Goal: Information Seeking & Learning: Learn about a topic

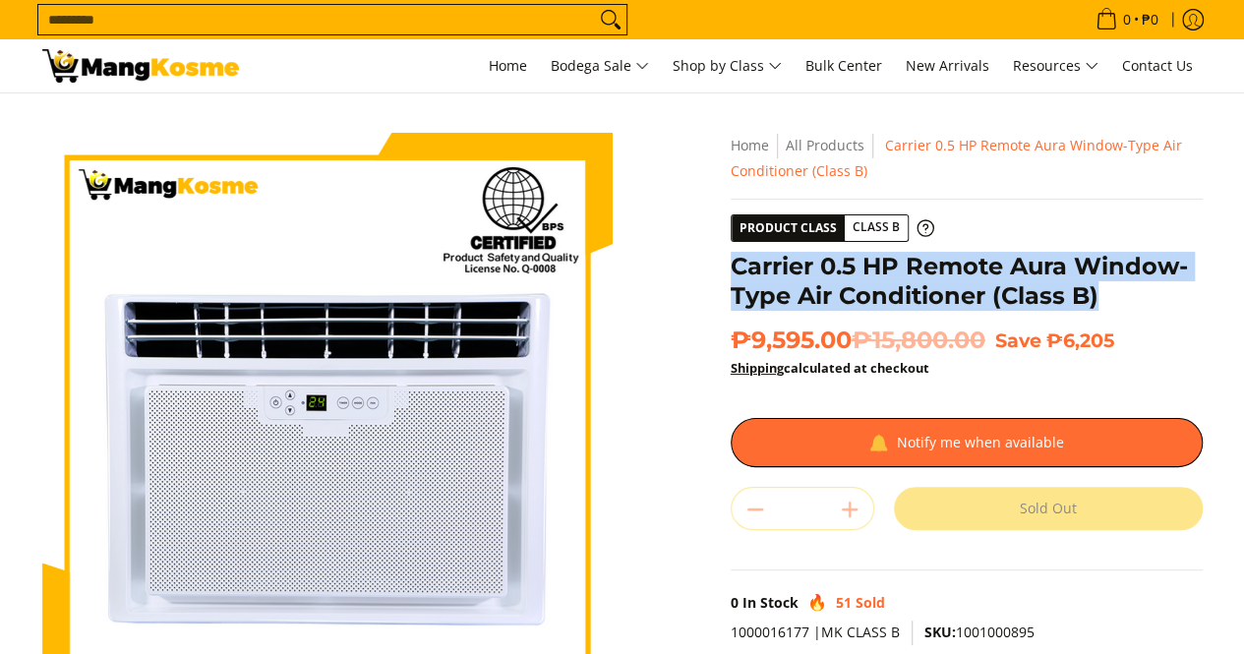
drag, startPoint x: 1127, startPoint y: 294, endPoint x: 723, endPoint y: 245, distance: 407.2
click at [723, 245] on div "**********" at bounding box center [967, 503] width 492 height 741
click at [736, 264] on h1 "Carrier 0.5 HP Remote Aura Window-Type Air Conditioner (Class B)" at bounding box center [967, 281] width 472 height 59
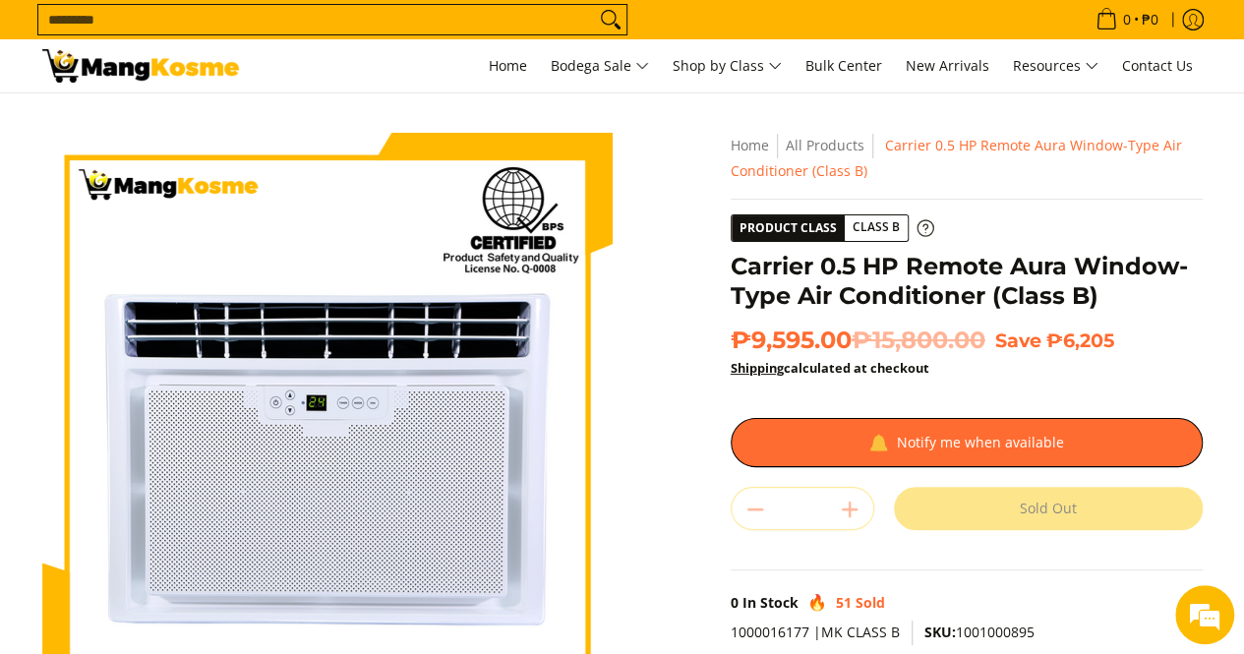
click at [872, 229] on span "Class B" at bounding box center [876, 227] width 63 height 25
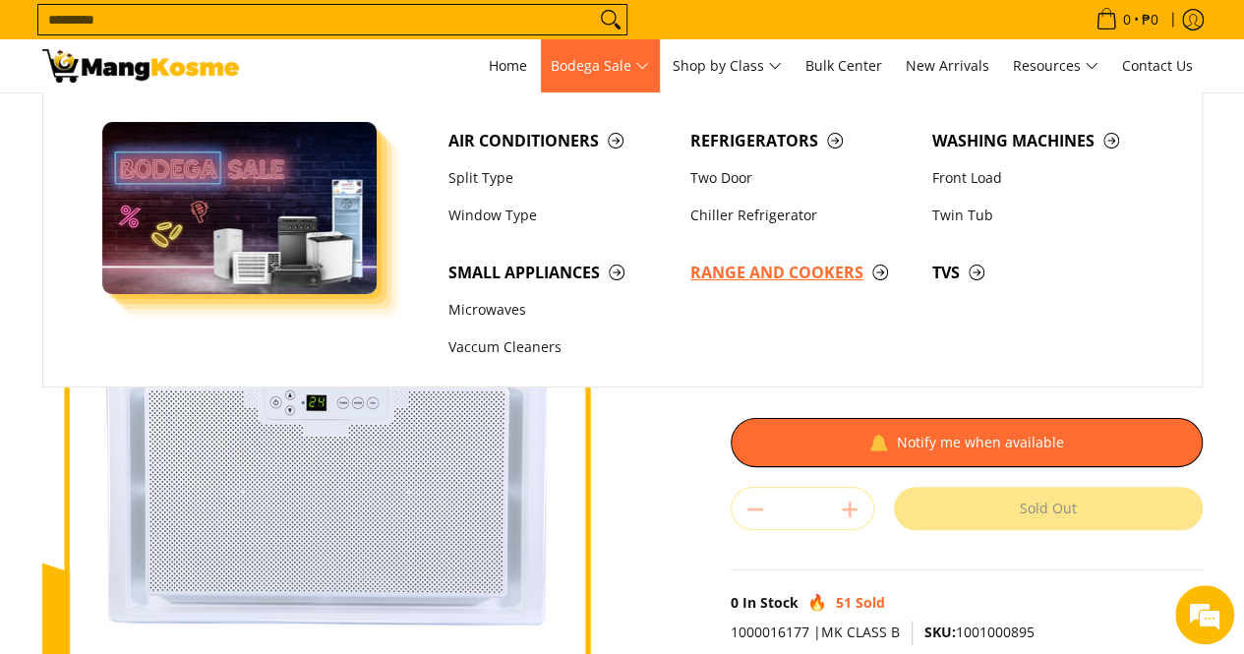
click at [806, 275] on span "Range and Cookers" at bounding box center [801, 273] width 222 height 25
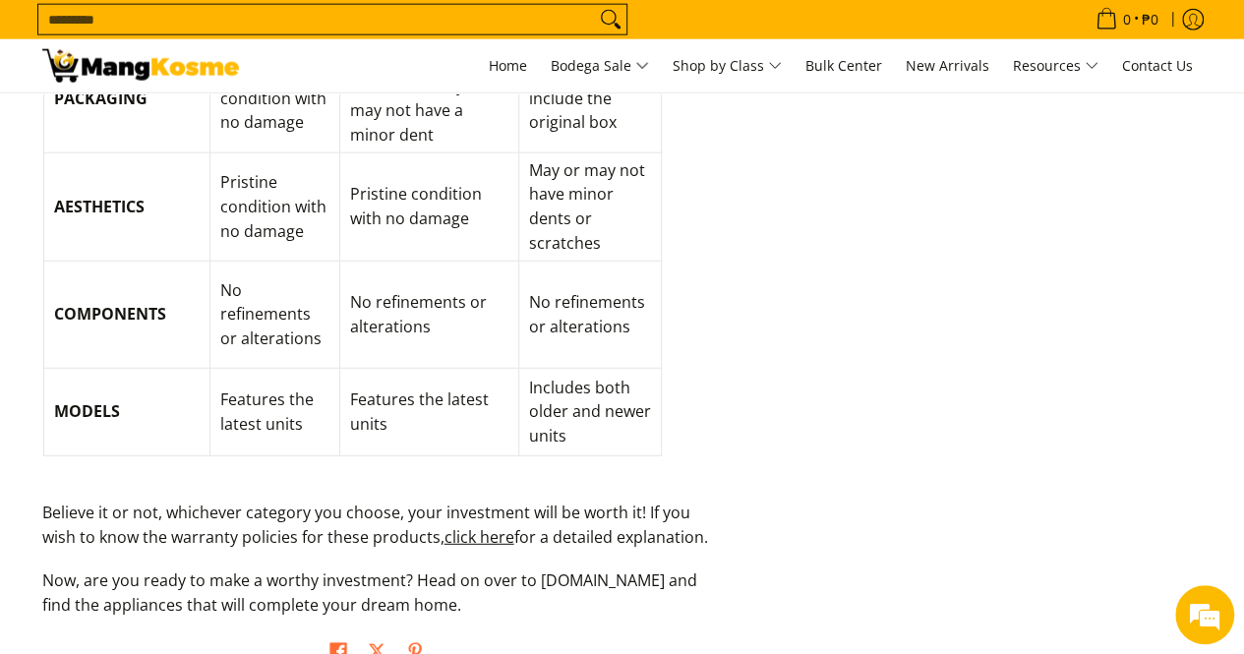
scroll to position [2262, 0]
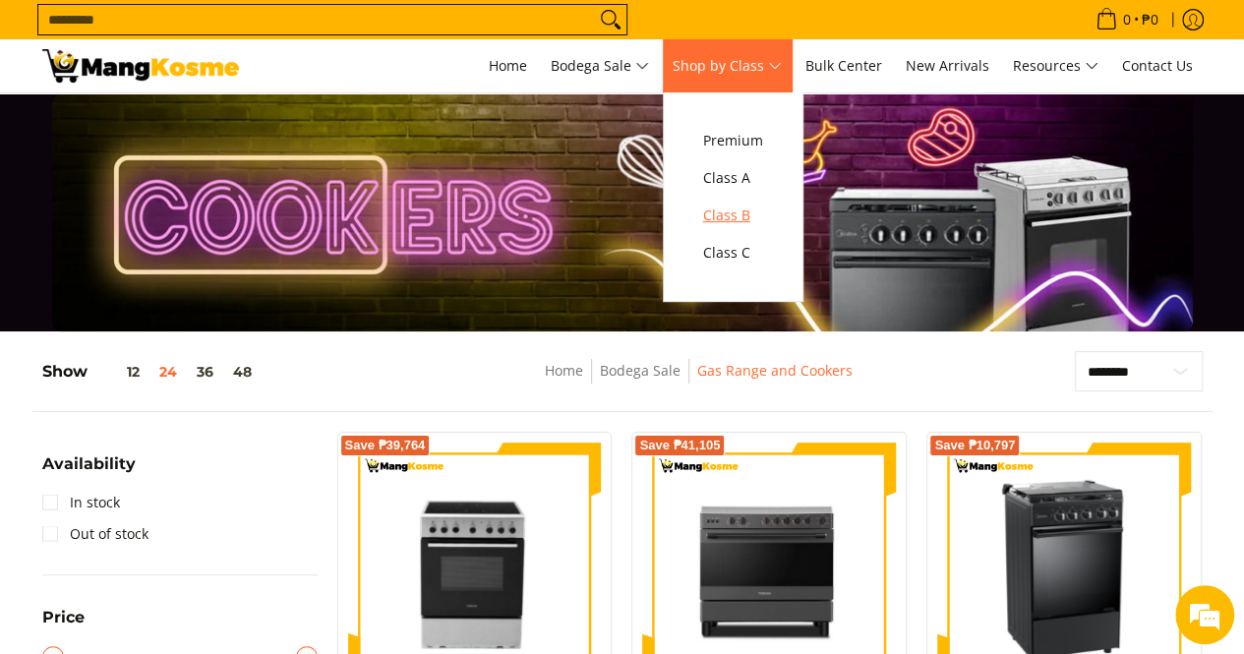
click at [730, 213] on span "Class B" at bounding box center [733, 216] width 60 height 25
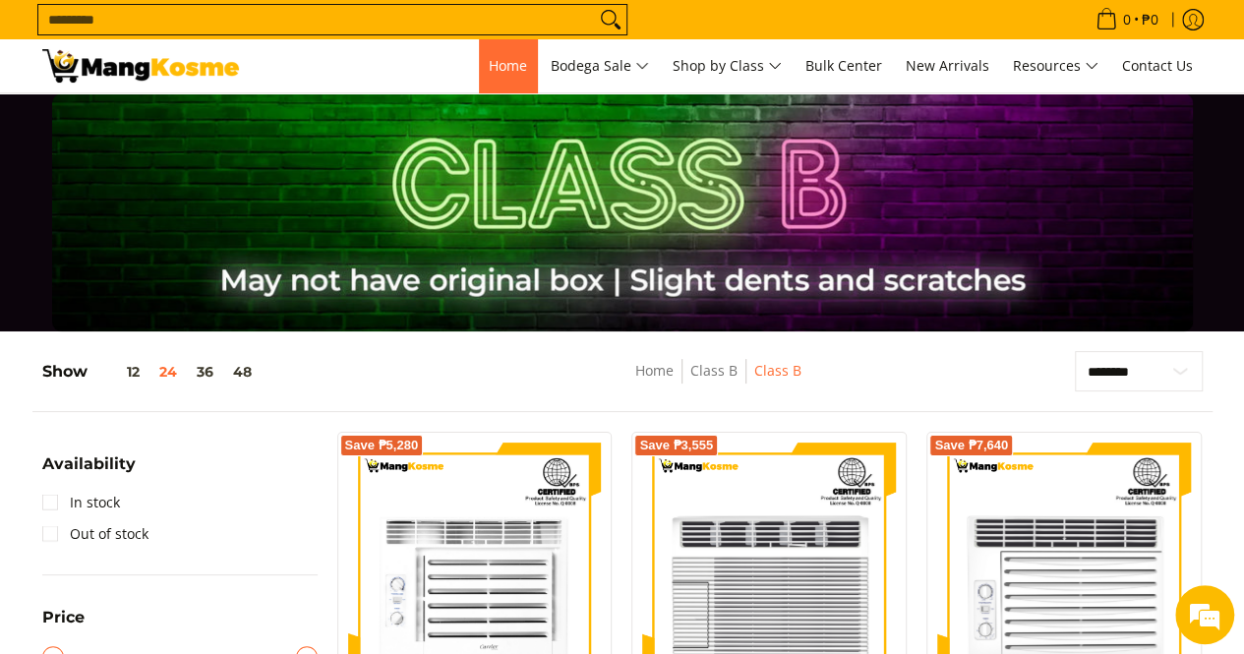
click at [493, 66] on span "Home" at bounding box center [508, 65] width 38 height 19
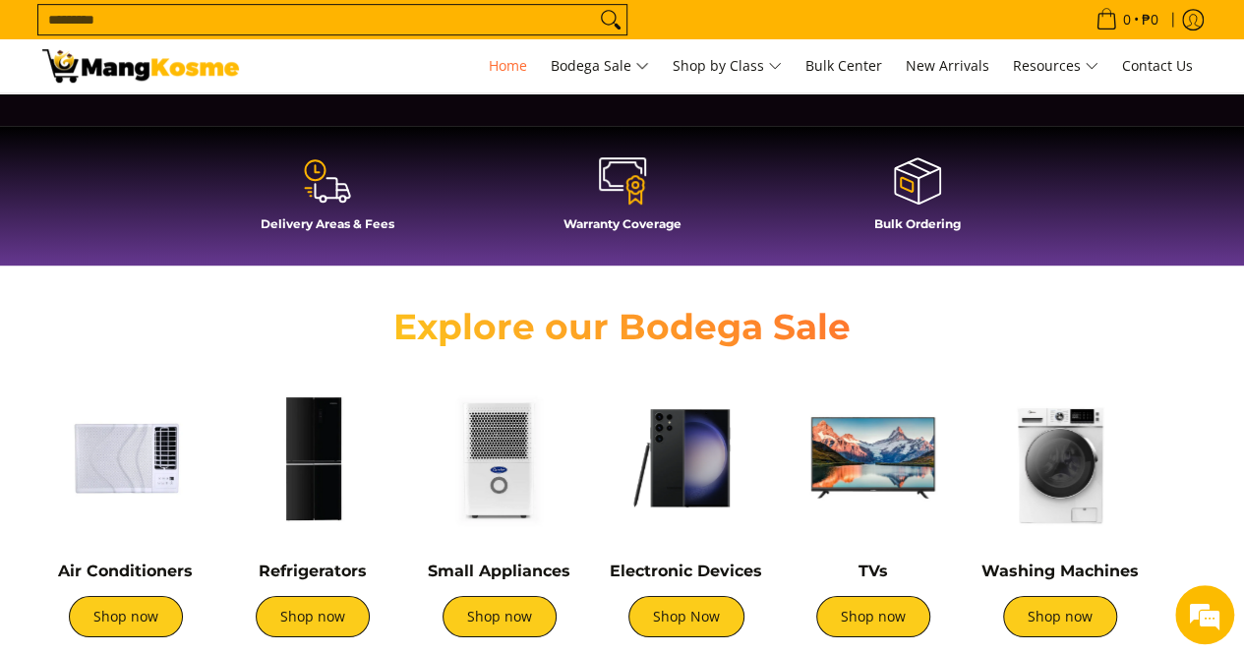
scroll to position [590, 0]
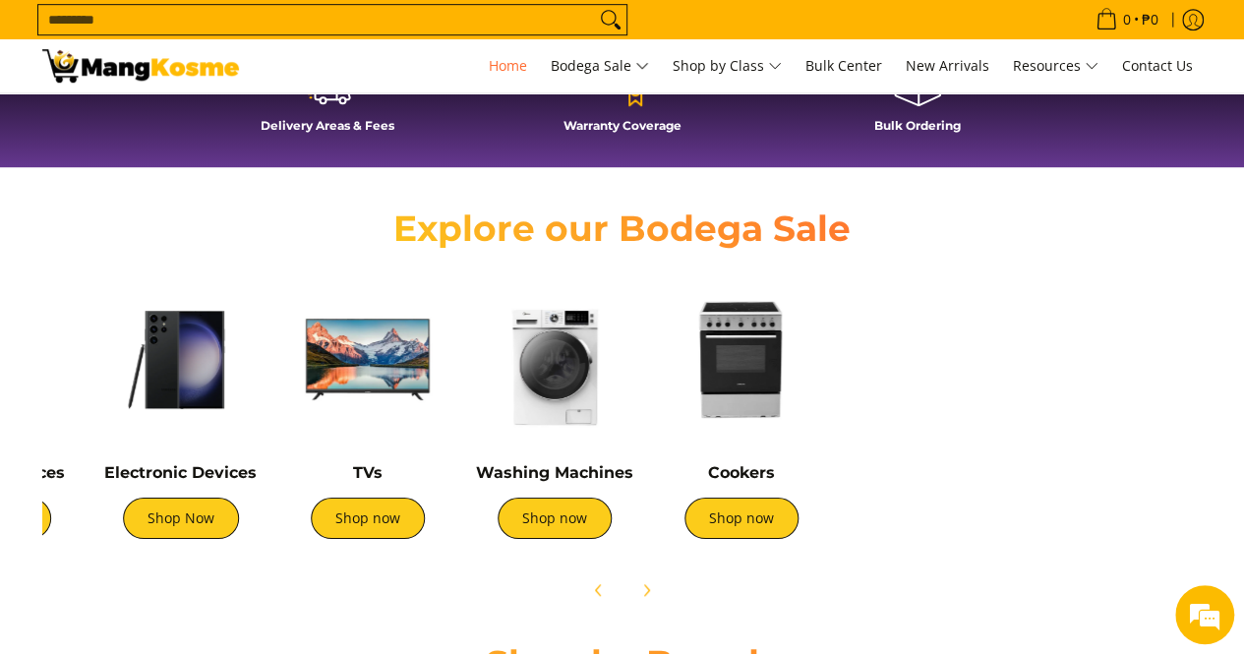
drag, startPoint x: 860, startPoint y: 405, endPoint x: 352, endPoint y: 405, distance: 508.4
click at [352, 405] on img at bounding box center [367, 359] width 167 height 167
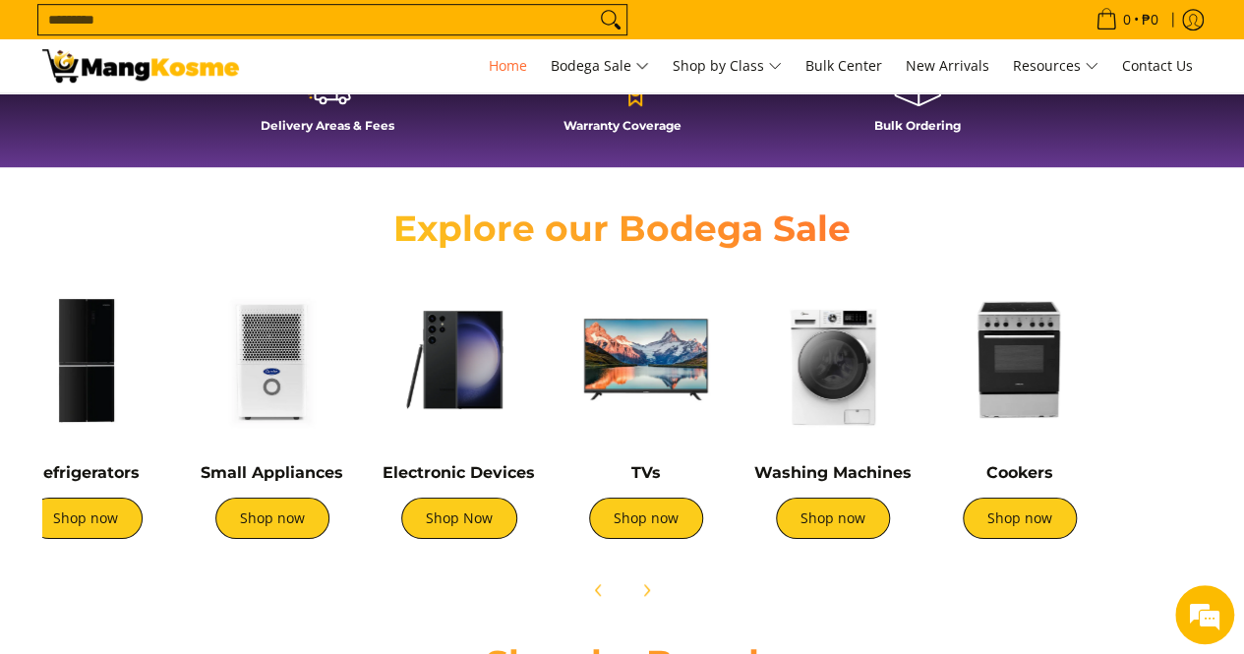
scroll to position [0, 0]
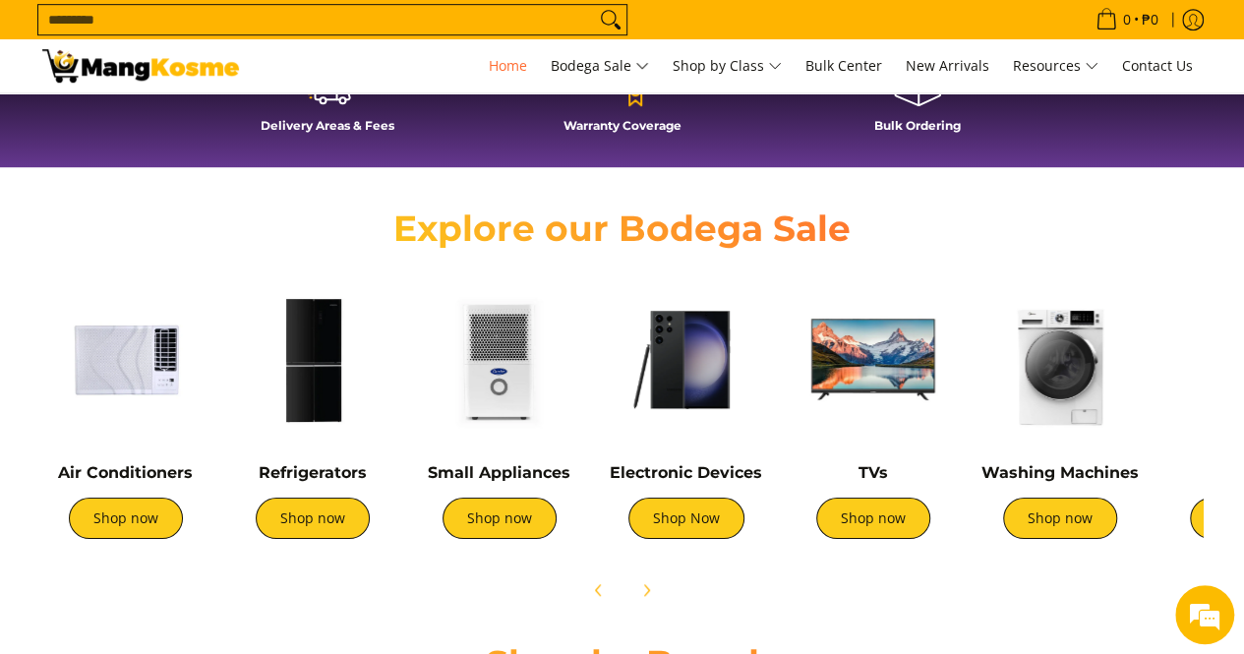
drag, startPoint x: 345, startPoint y: 408, endPoint x: 1021, endPoint y: 428, distance: 675.9
click at [1021, 428] on div "Air Conditioners Shop now Refrigerators Shop now Shop now" at bounding box center [950, 413] width 1836 height 292
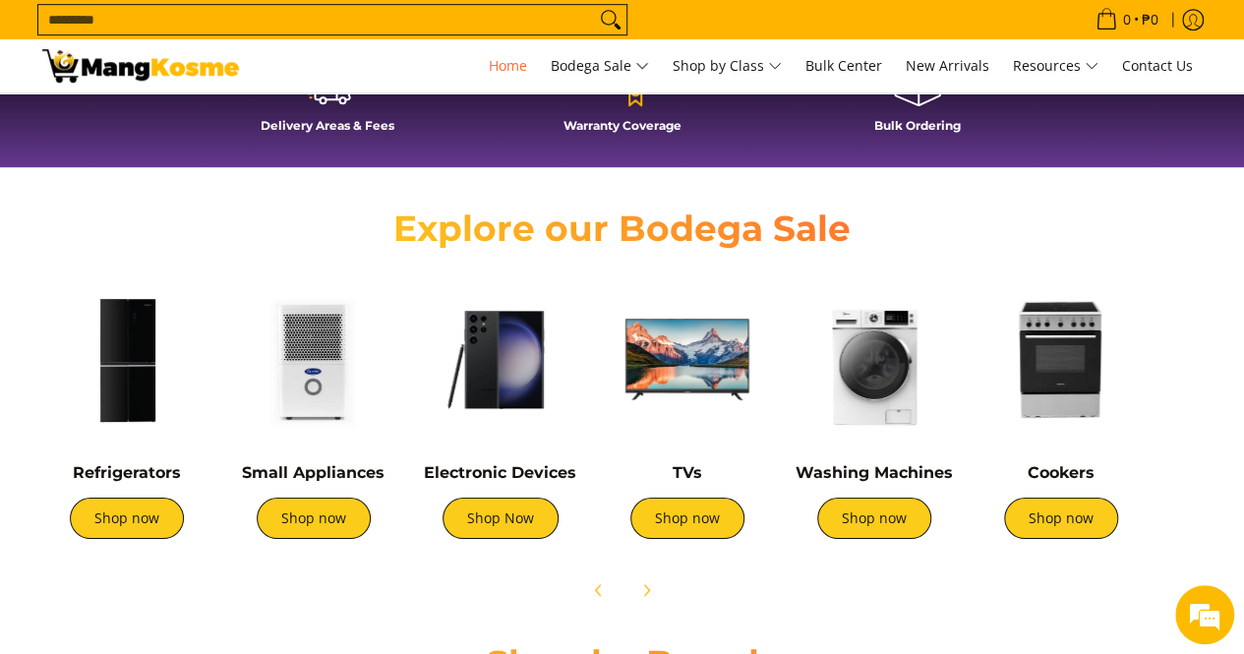
scroll to position [0, 140]
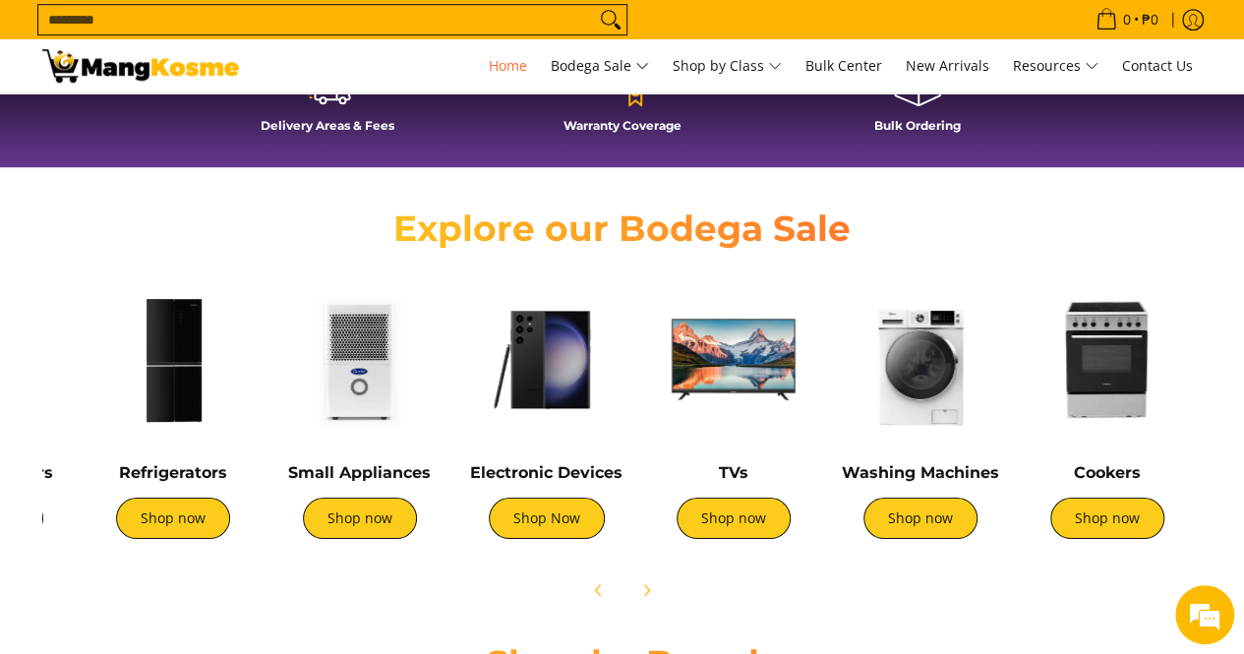
drag, startPoint x: 1022, startPoint y: 410, endPoint x: 907, endPoint y: 402, distance: 115.3
click at [907, 402] on img at bounding box center [920, 359] width 167 height 167
click at [372, 477] on link "Small Appliances" at bounding box center [359, 472] width 143 height 19
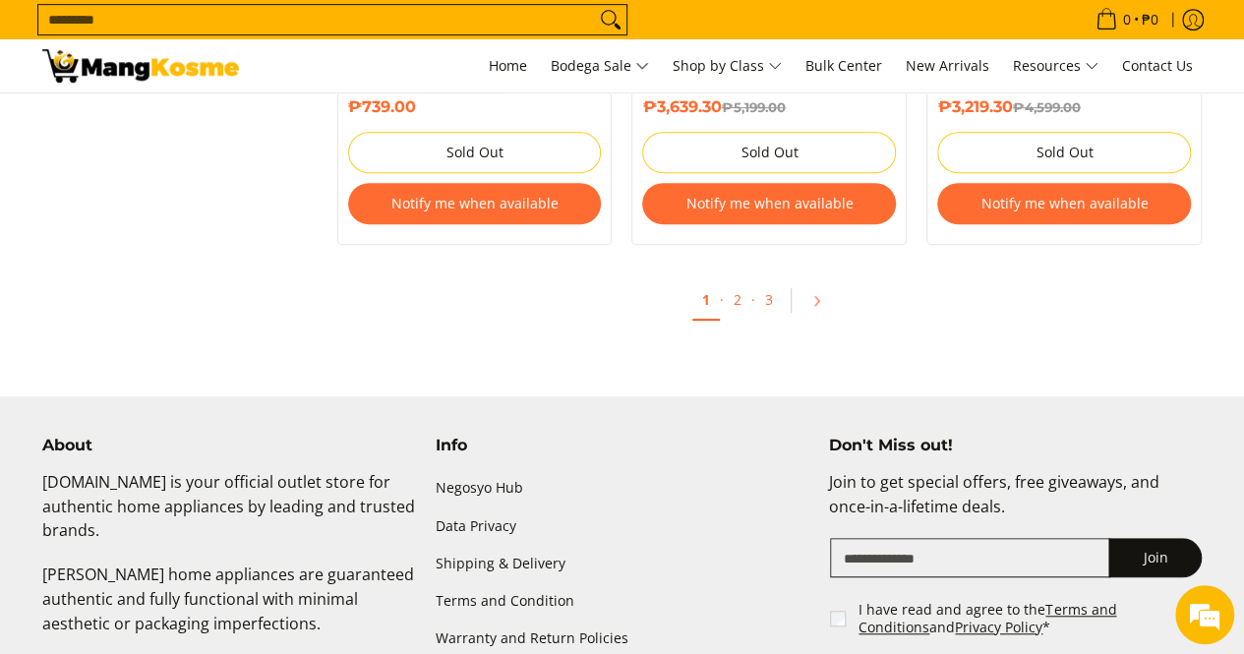
scroll to position [4001, 0]
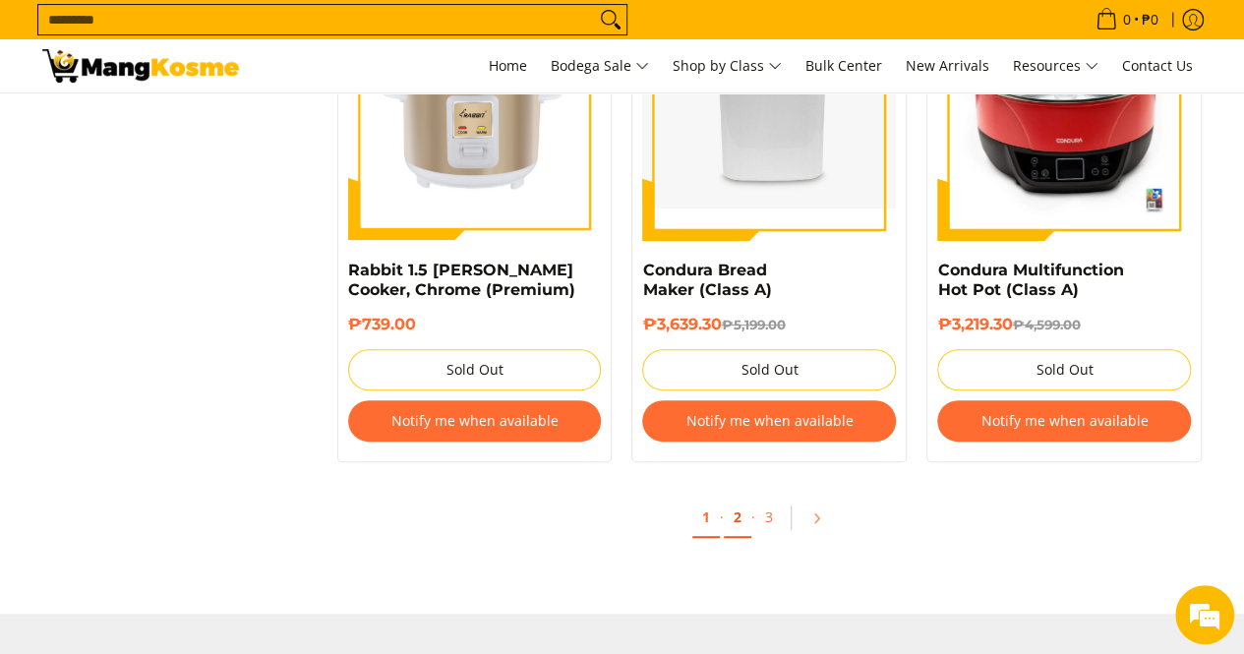
click at [740, 499] on link "2" at bounding box center [738, 518] width 28 height 40
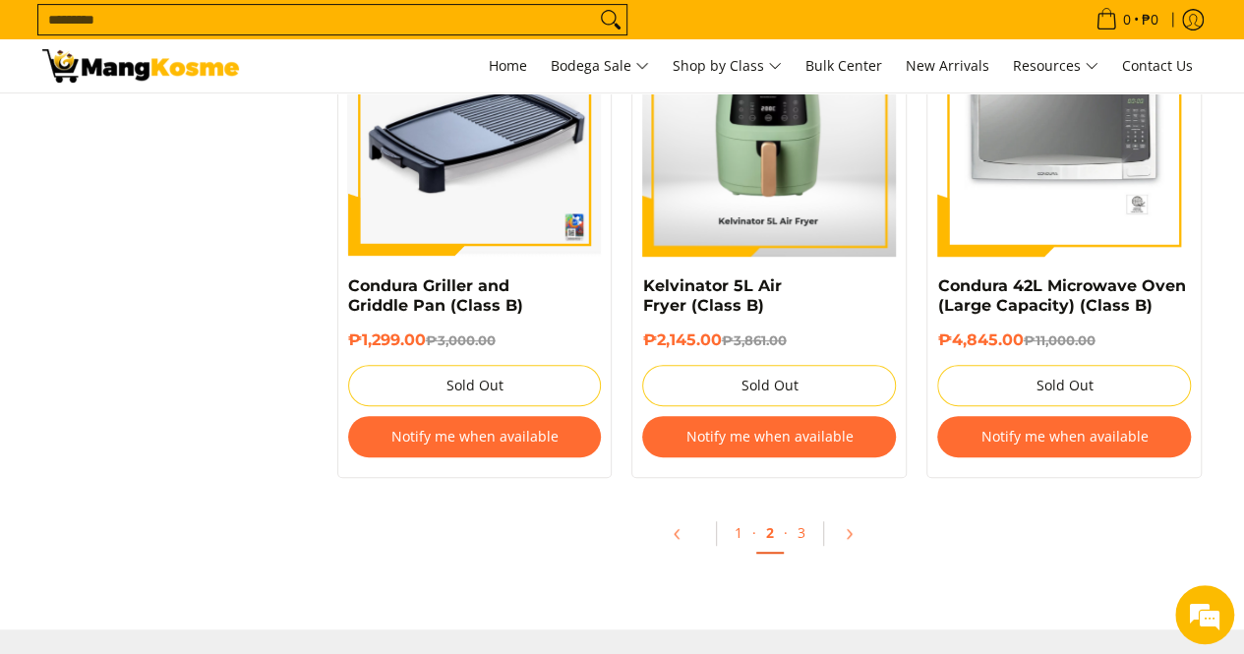
scroll to position [4032, 0]
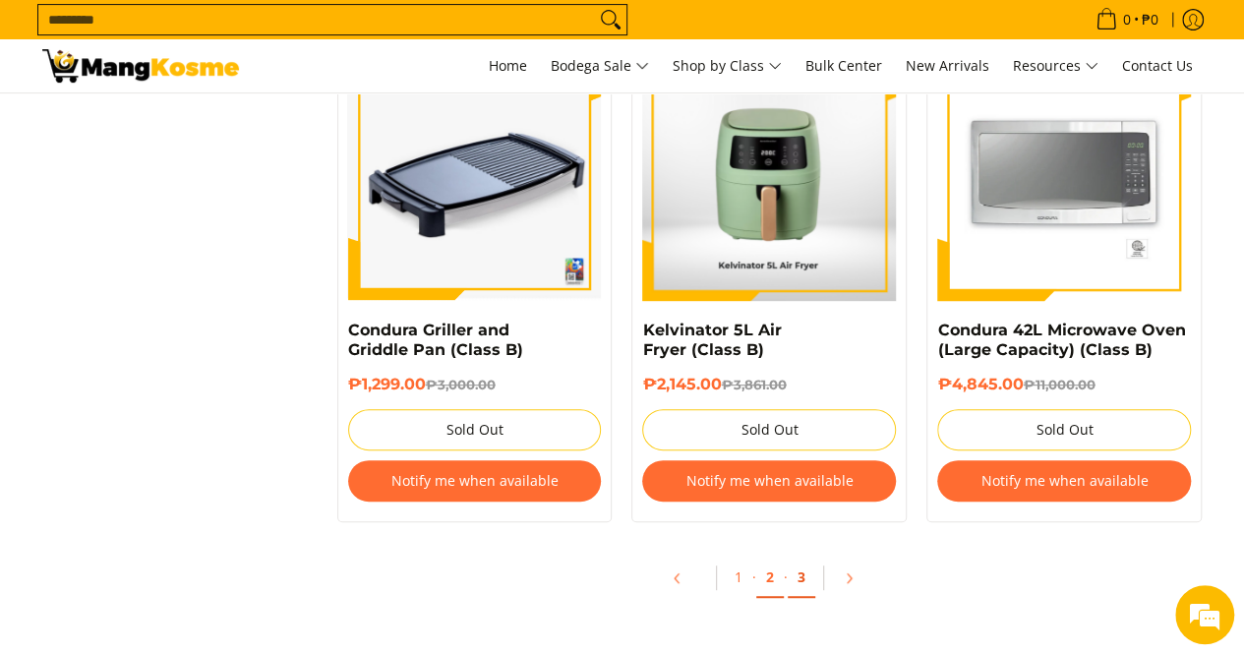
click at [799, 577] on link "3" at bounding box center [802, 578] width 28 height 40
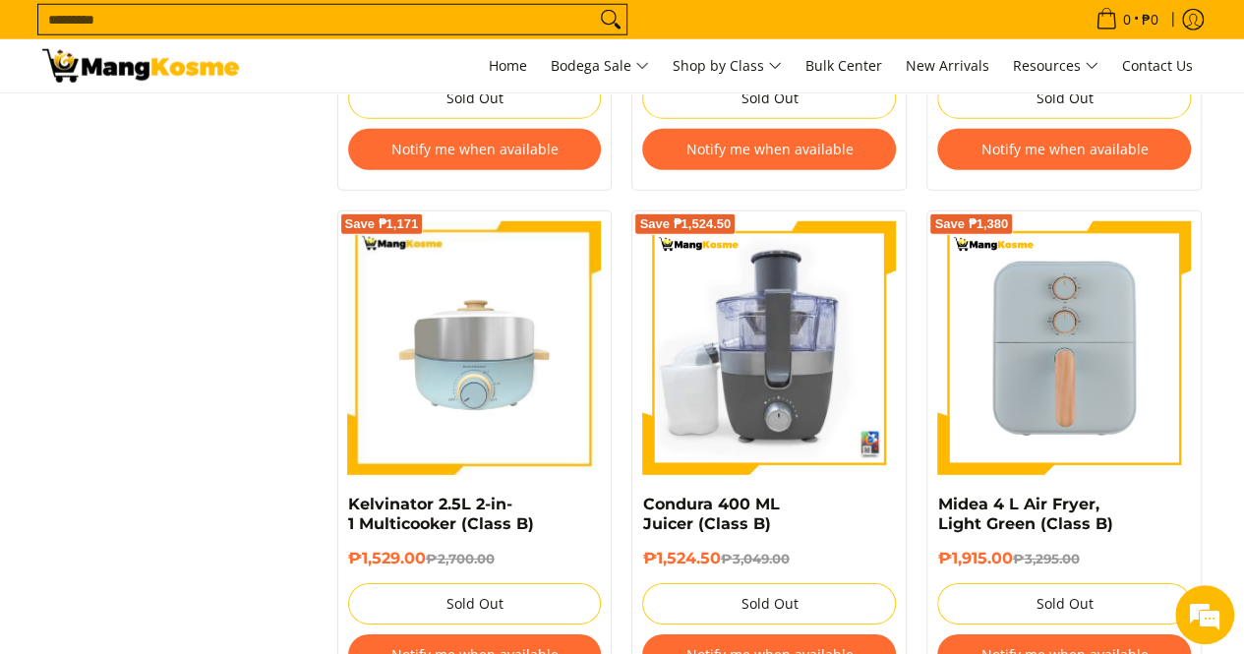
scroll to position [2459, 0]
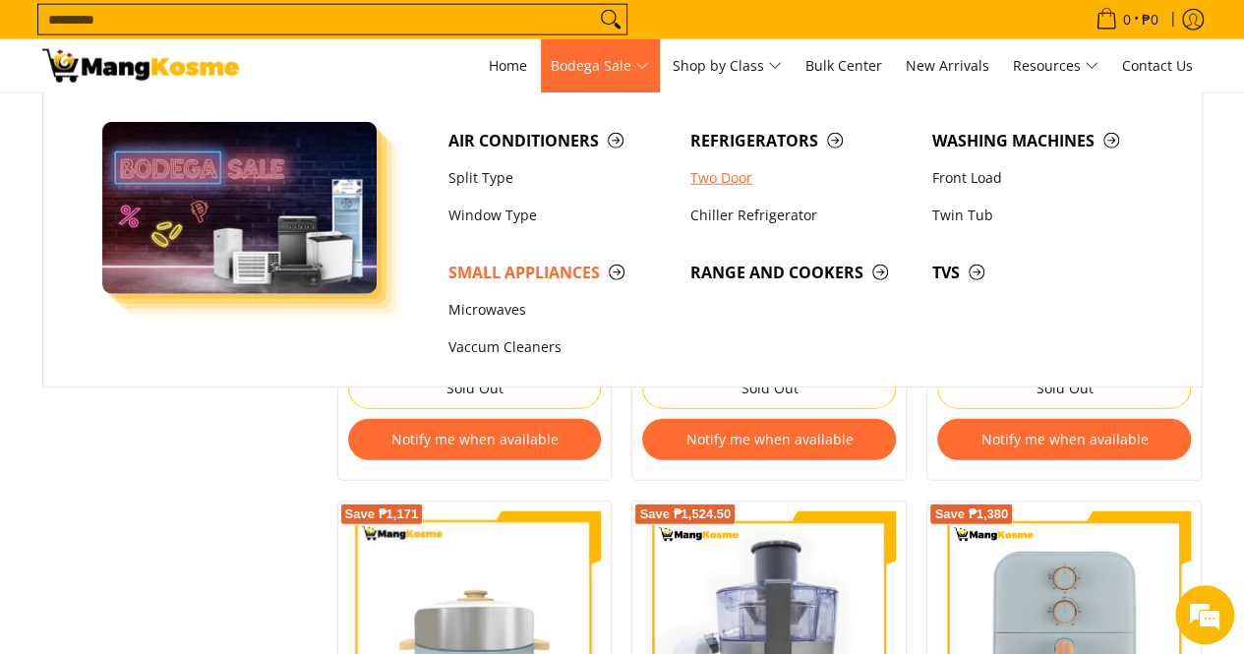
click at [723, 178] on link "Two Door" at bounding box center [802, 177] width 242 height 37
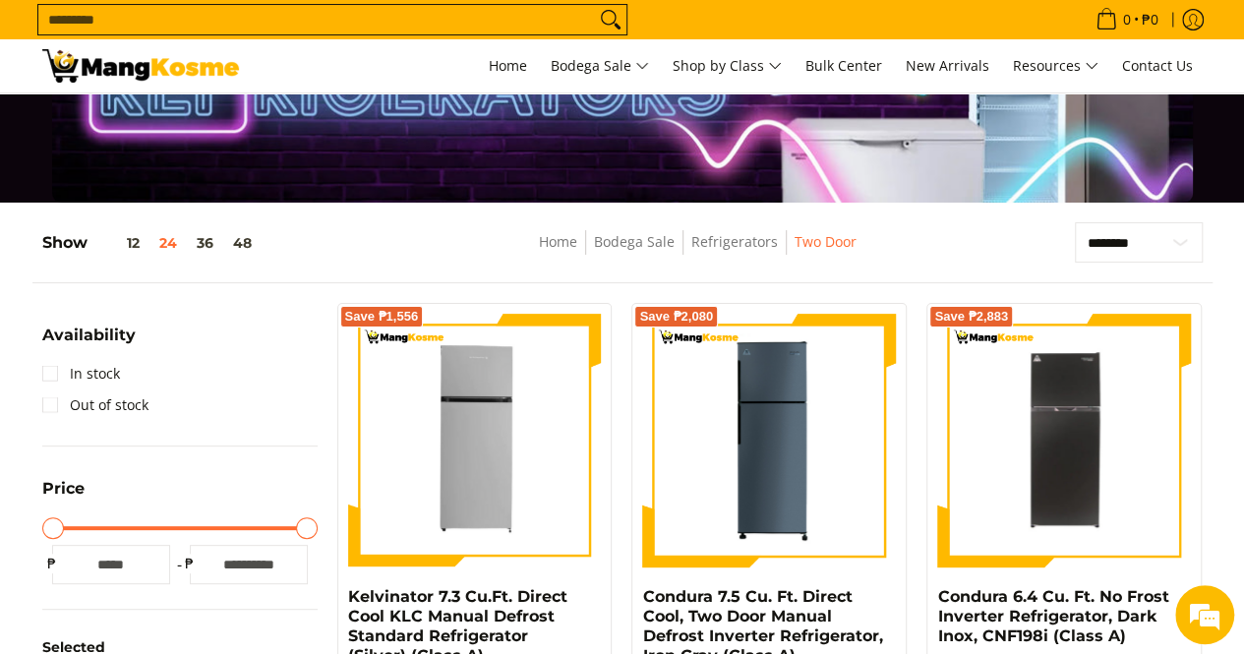
scroll to position [98, 0]
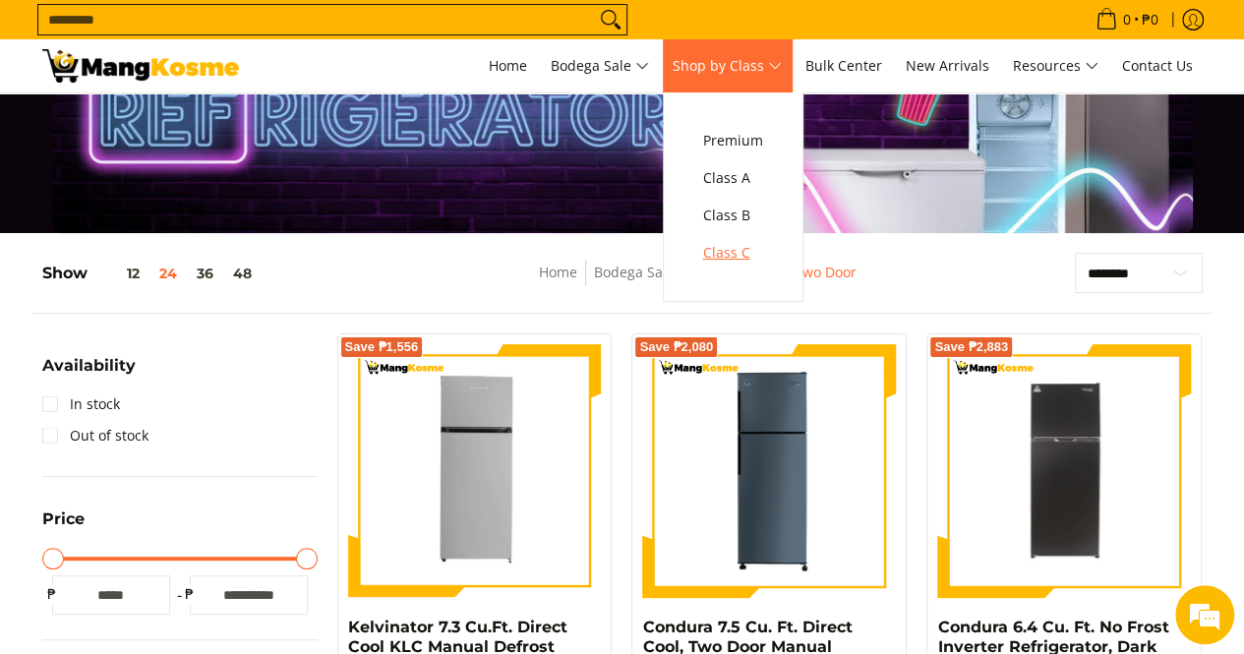
click at [741, 249] on span "Class C" at bounding box center [733, 253] width 60 height 25
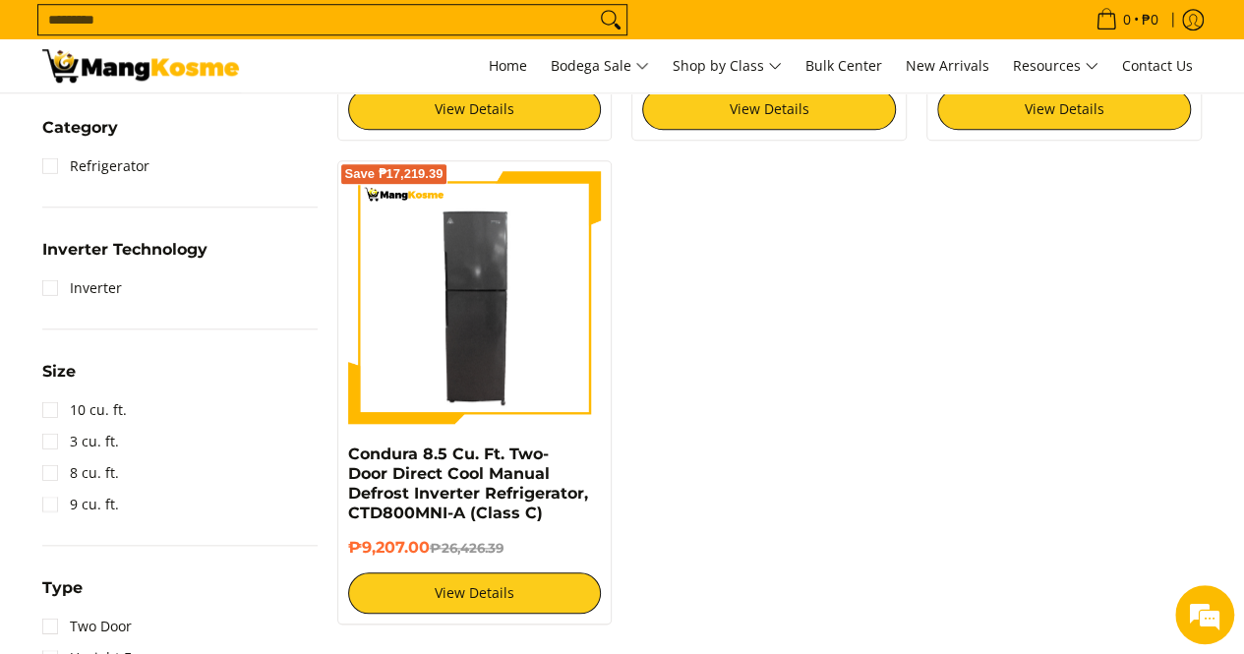
scroll to position [885, 0]
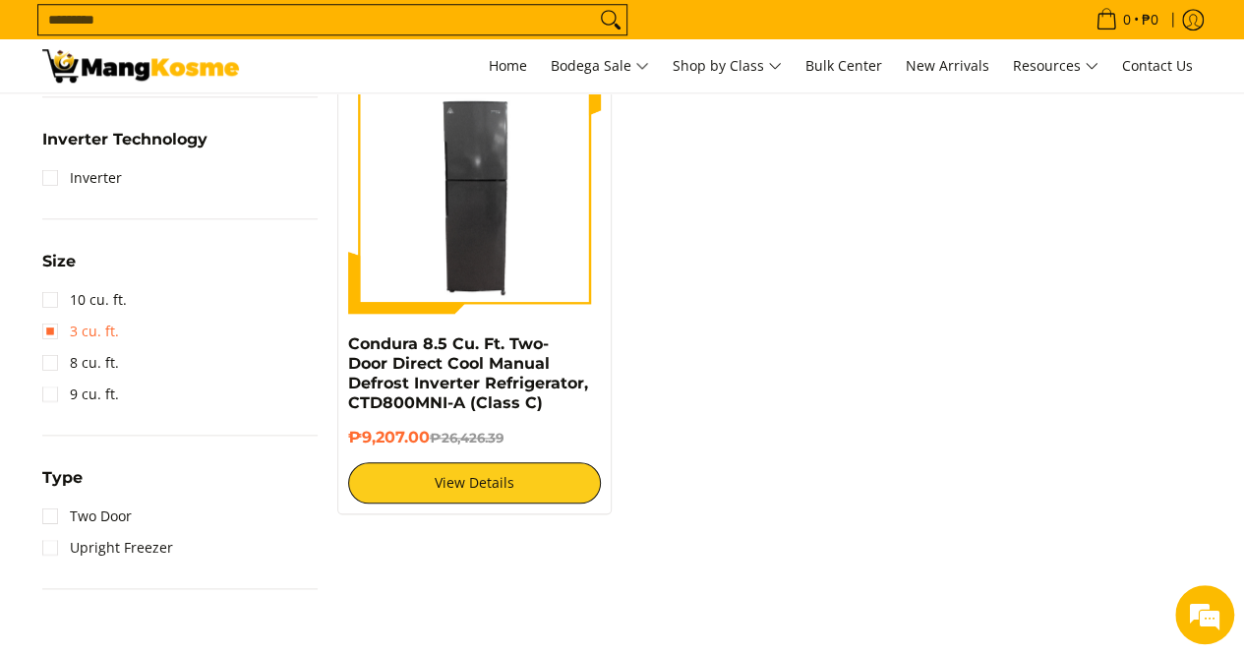
click at [48, 330] on link "3 cu. ft." at bounding box center [80, 331] width 77 height 31
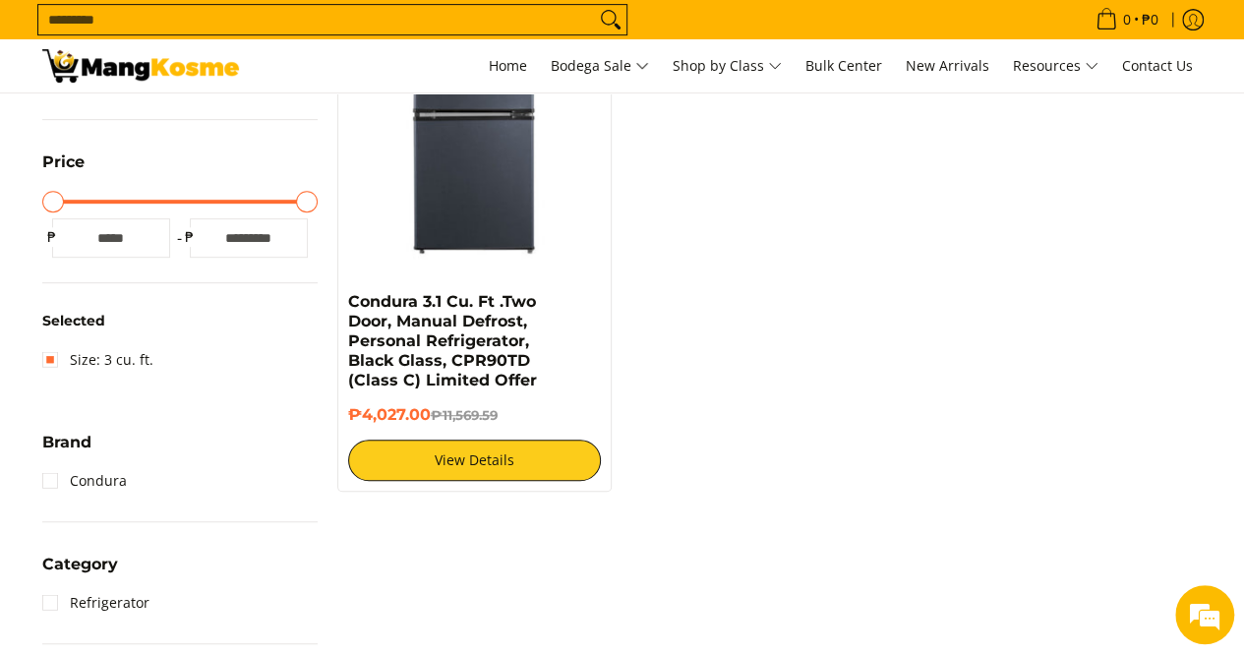
scroll to position [453, 0]
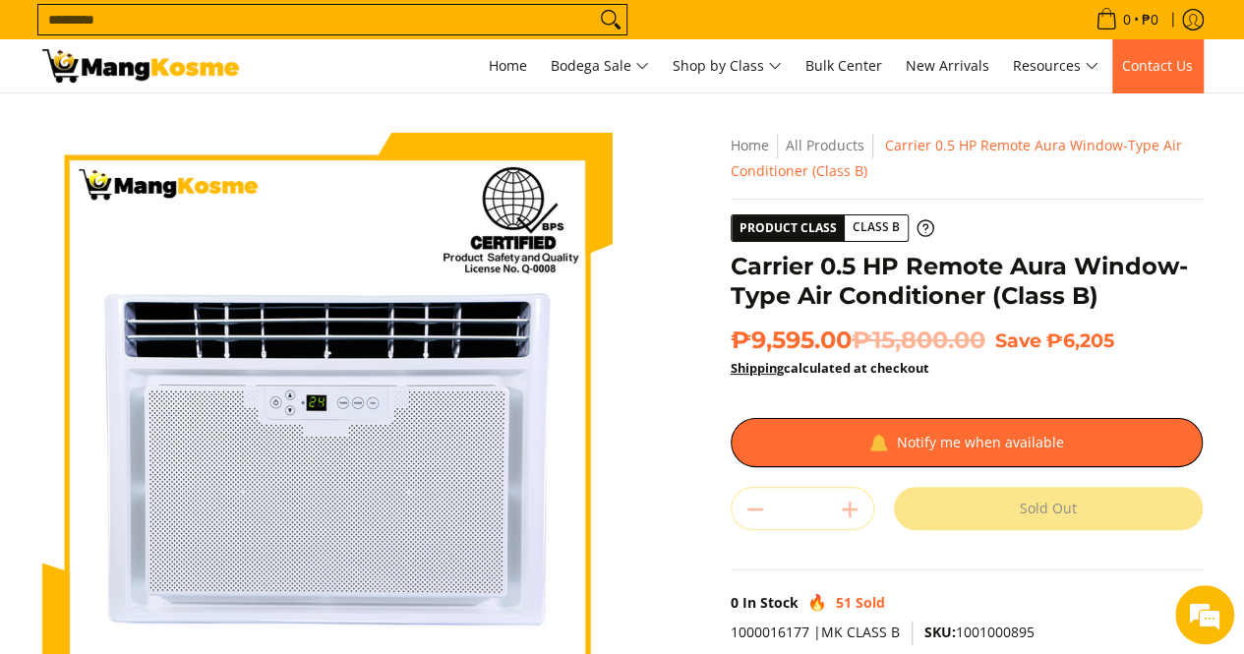
click at [1153, 62] on span "Contact Us" at bounding box center [1157, 65] width 71 height 19
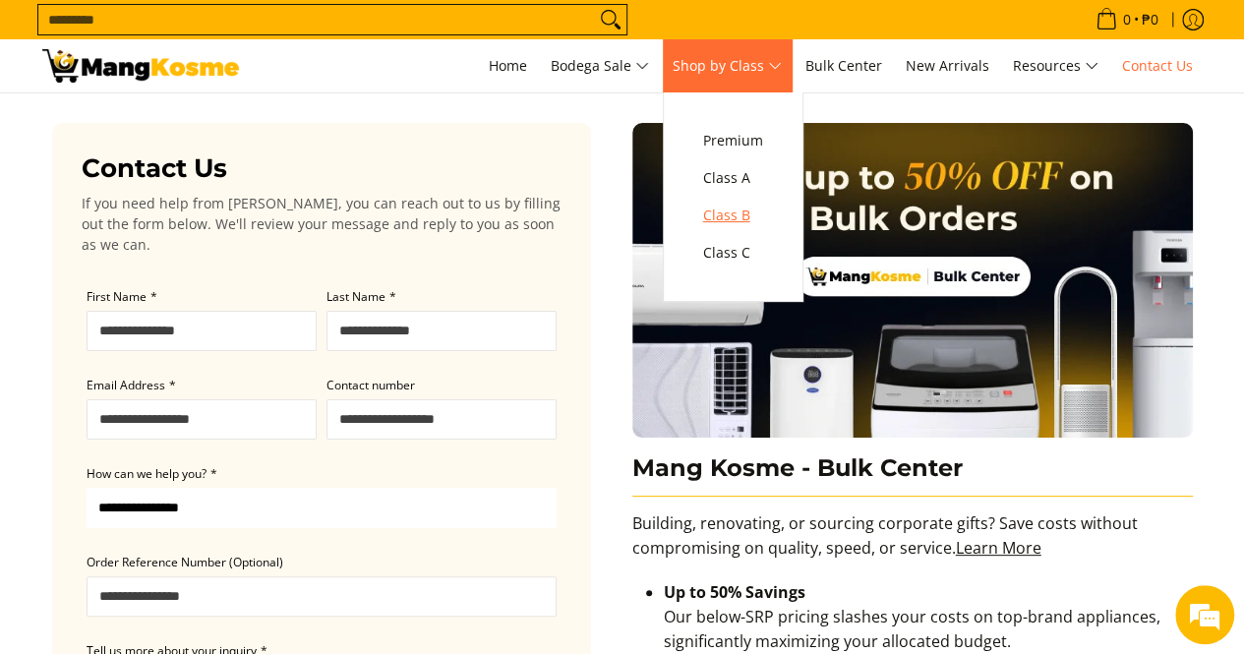
click at [745, 209] on span "Class B" at bounding box center [733, 216] width 60 height 25
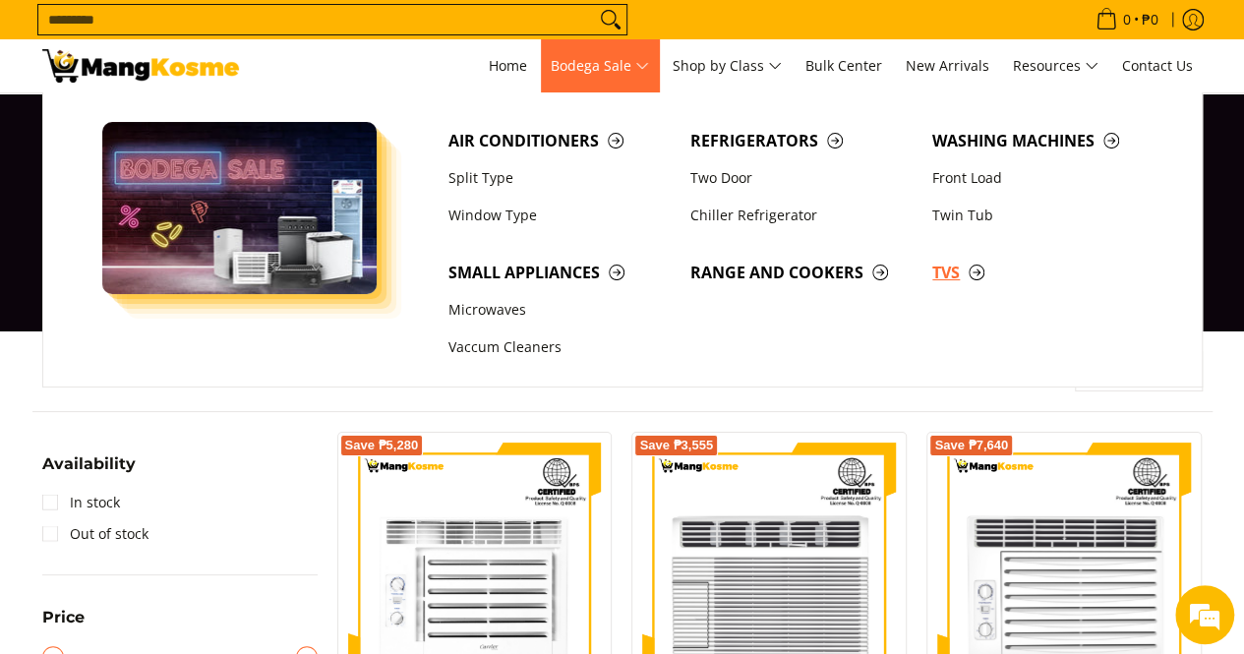
click at [940, 267] on span "TVs" at bounding box center [1043, 273] width 222 height 25
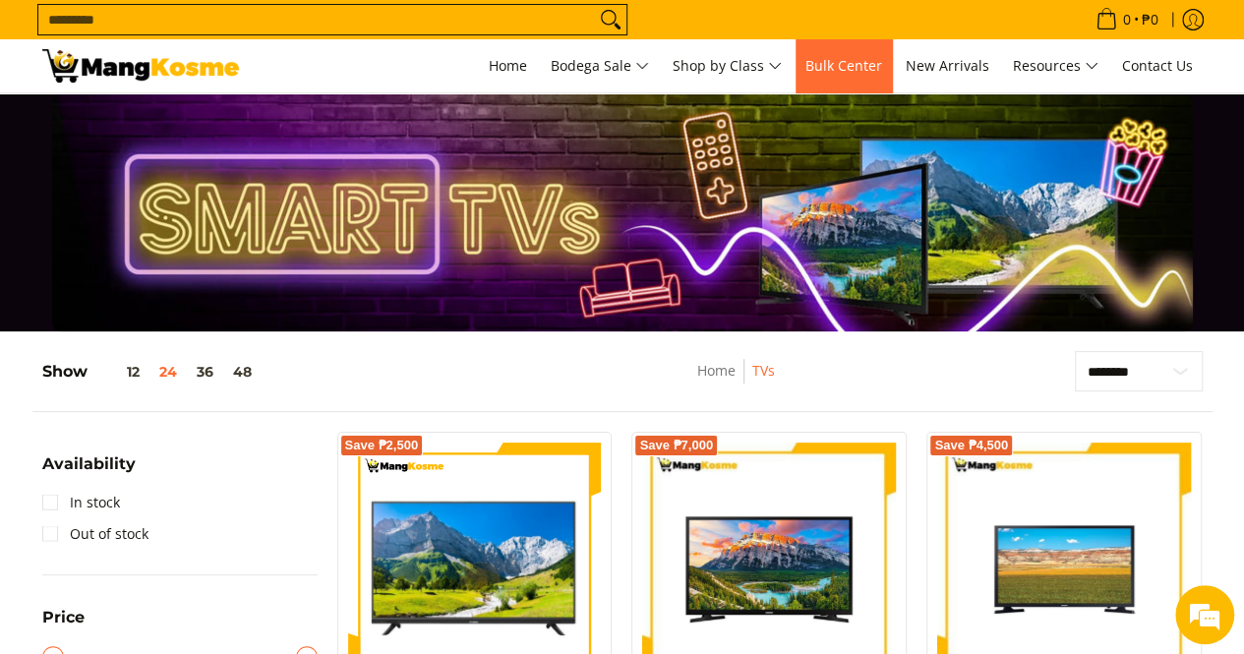
click at [865, 65] on span "Bulk Center" at bounding box center [843, 65] width 77 height 19
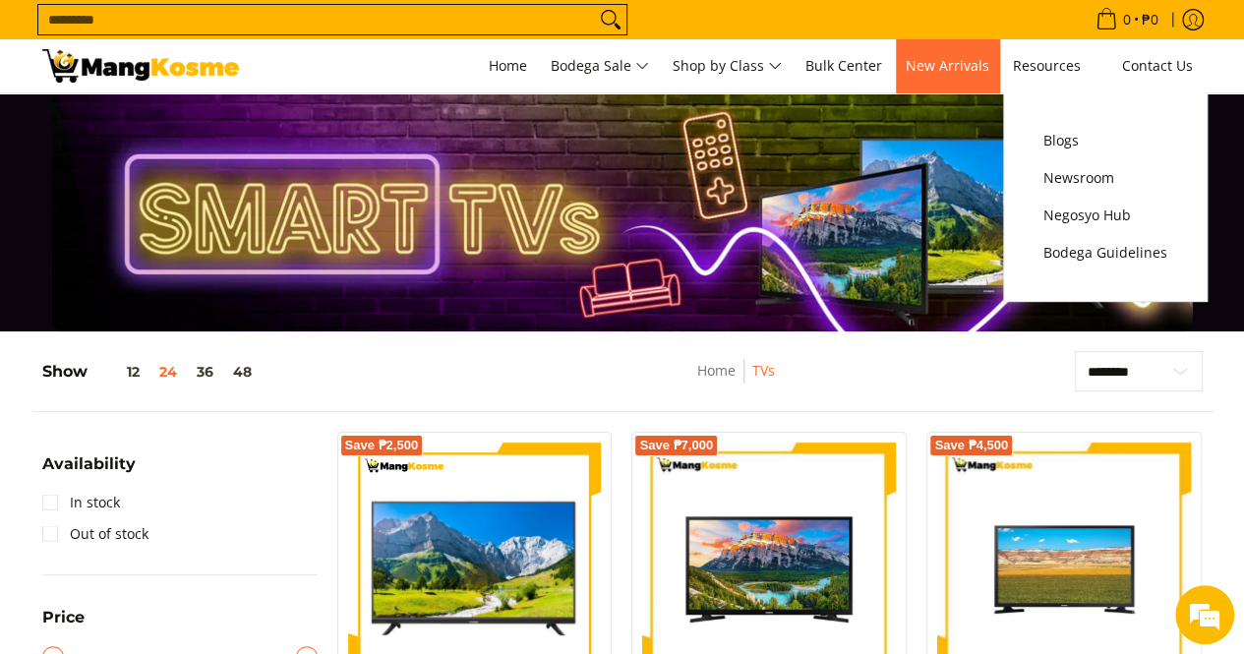
click at [954, 60] on span "New Arrivals" at bounding box center [948, 65] width 84 height 19
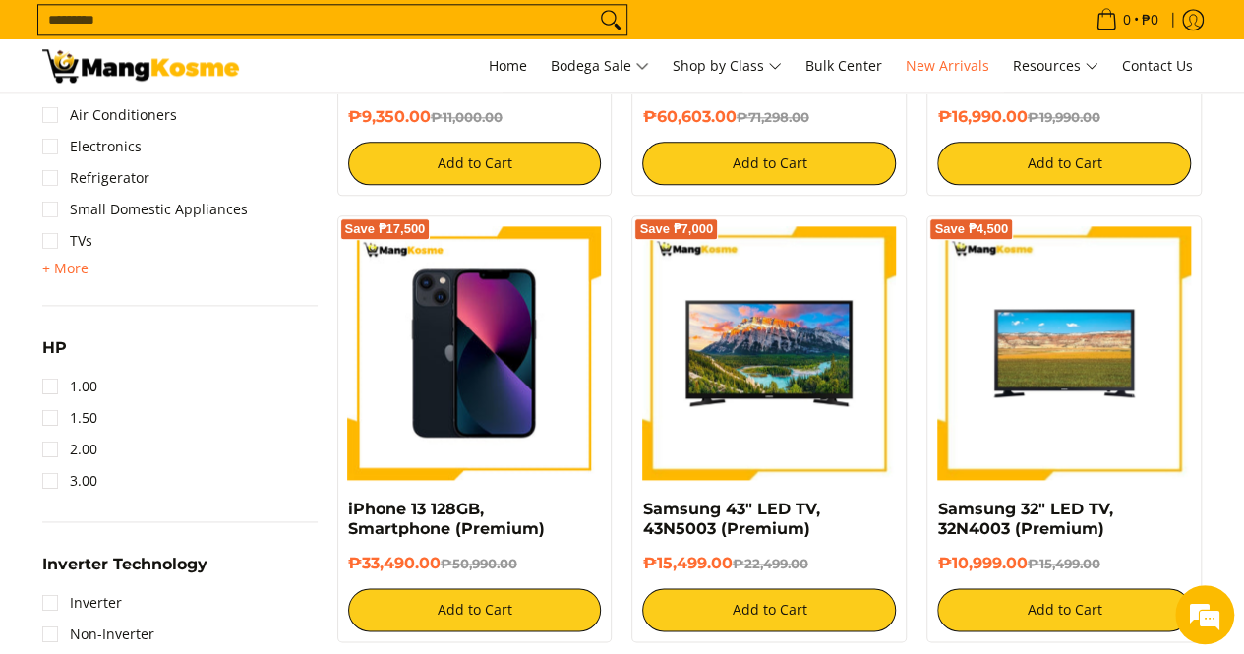
scroll to position [1180, 0]
